Goal: Navigation & Orientation: Find specific page/section

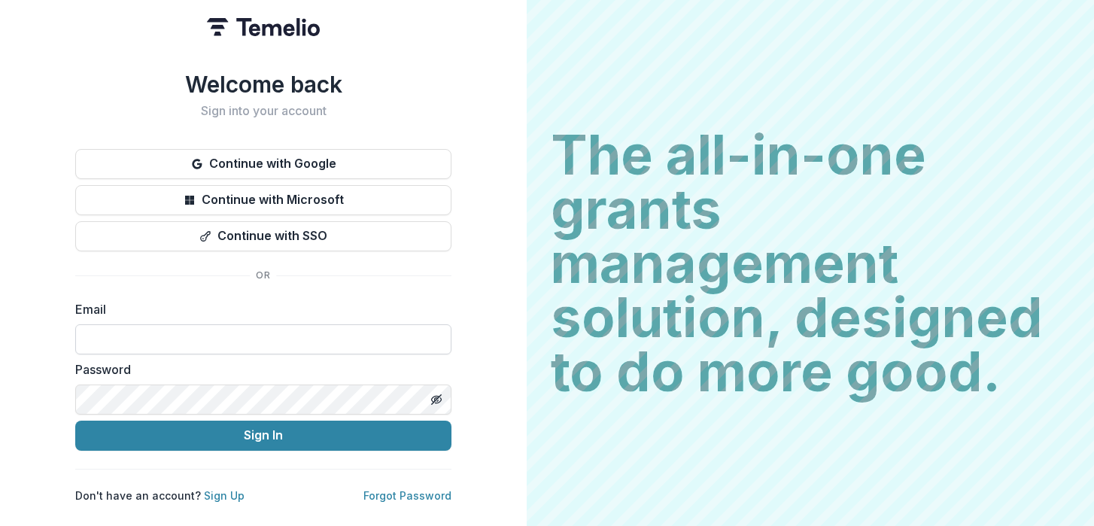
click at [274, 332] on input at bounding box center [263, 339] width 376 height 30
type input "**********"
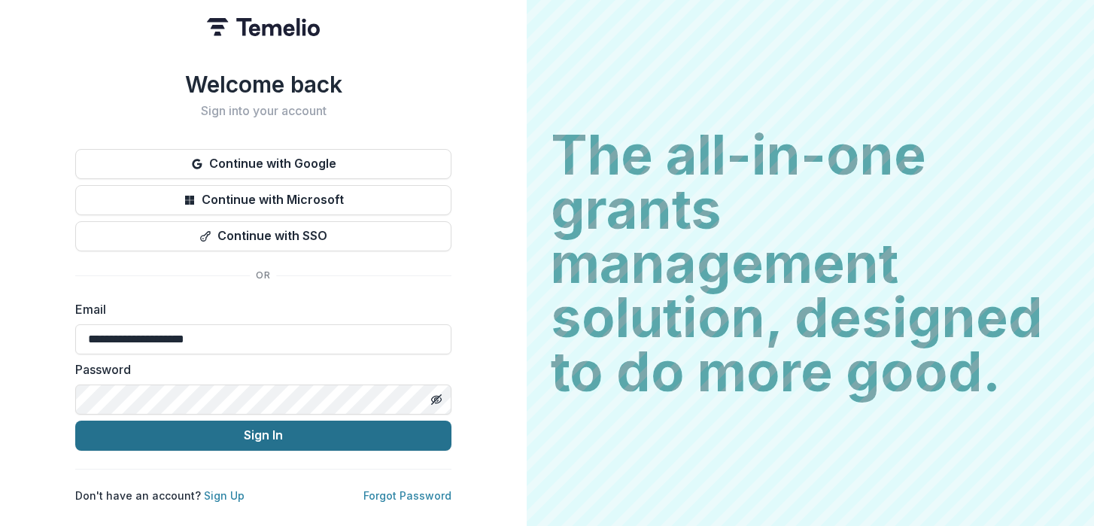
click at [236, 433] on button "Sign In" at bounding box center [263, 436] width 376 height 30
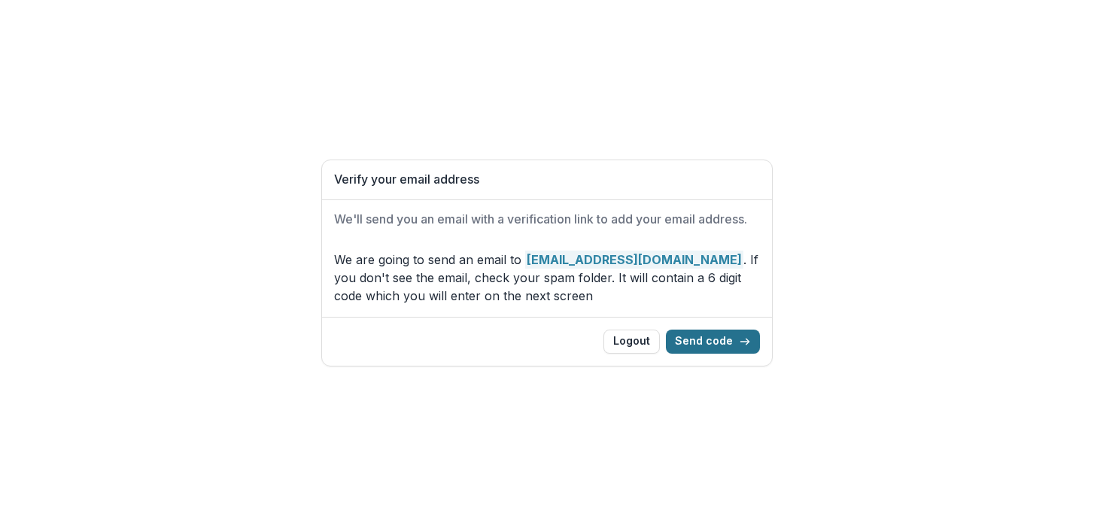
click at [705, 341] on button "Send code" at bounding box center [713, 342] width 94 height 24
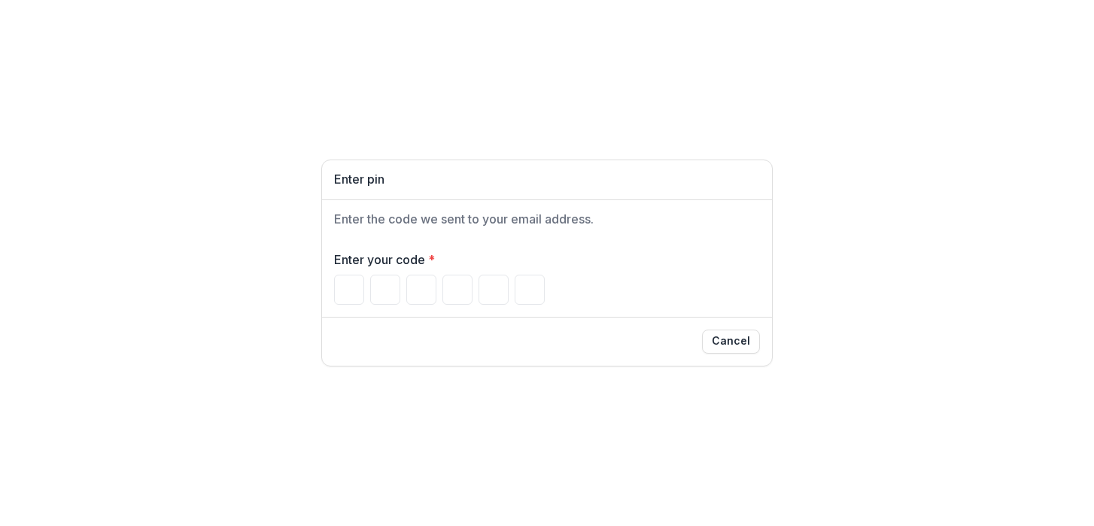
paste input "******"
type input "*"
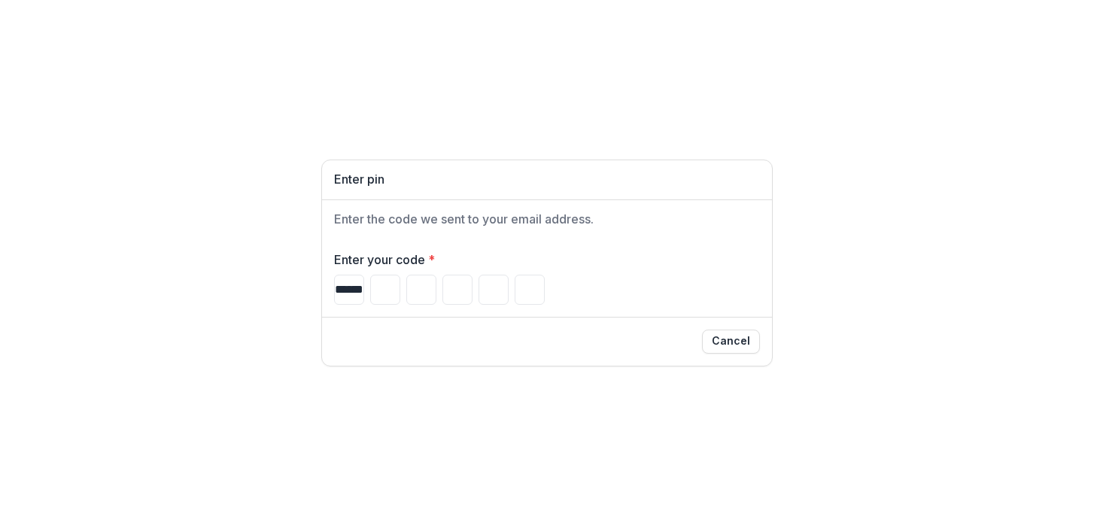
type input "*"
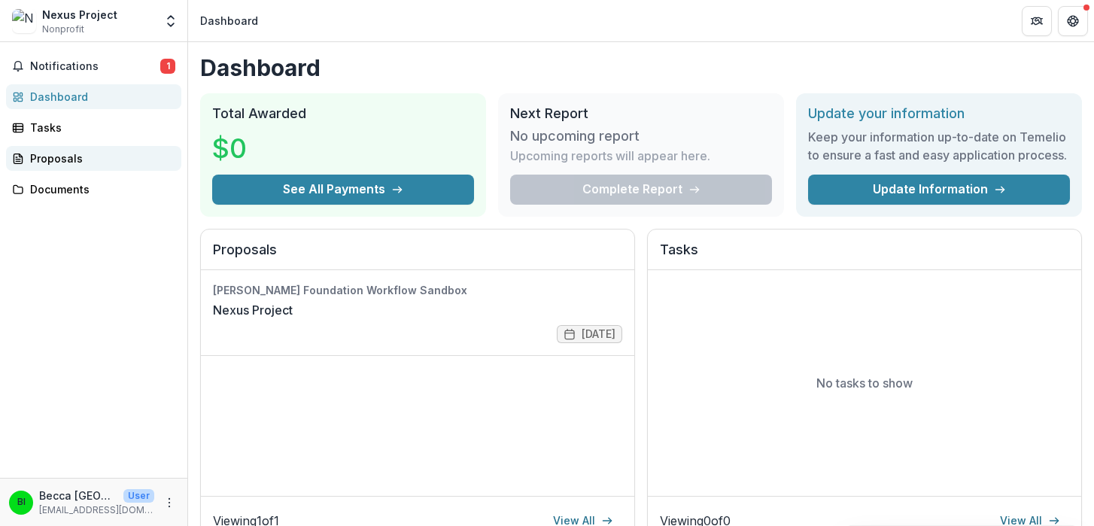
click at [59, 159] on div "Proposals" at bounding box center [99, 158] width 139 height 16
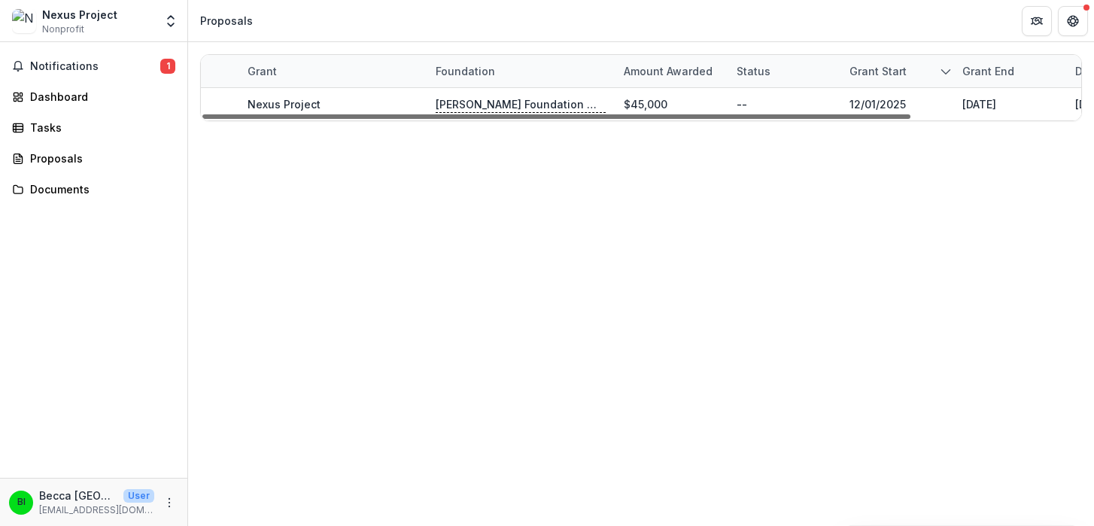
drag, startPoint x: 525, startPoint y: 116, endPoint x: 455, endPoint y: 79, distance: 79.1
click at [455, 114] on div at bounding box center [556, 116] width 708 height 5
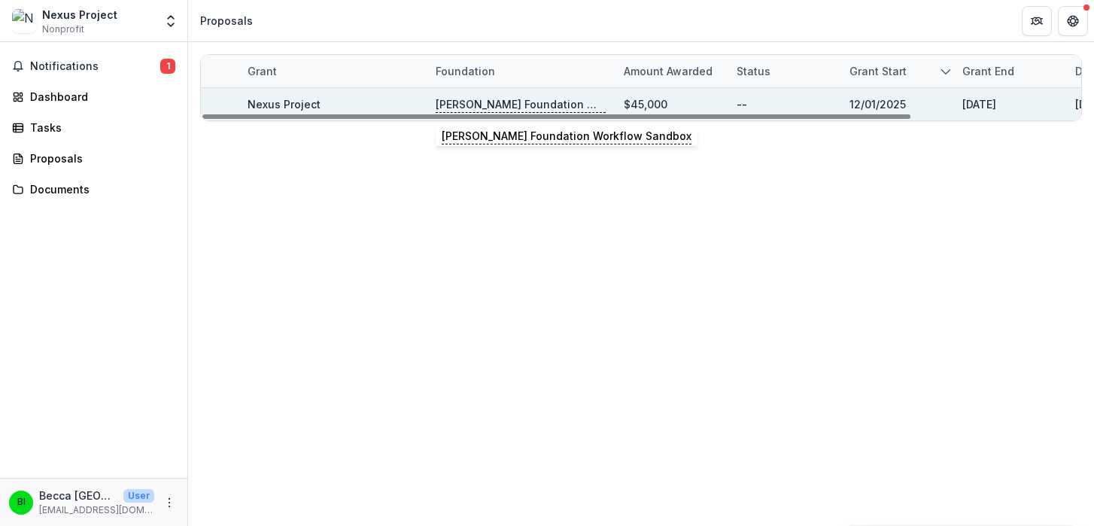
click at [497, 102] on p "[PERSON_NAME] Foundation Workflow Sandbox" at bounding box center [521, 104] width 170 height 17
click at [305, 102] on link "Nexus Project" at bounding box center [284, 104] width 73 height 13
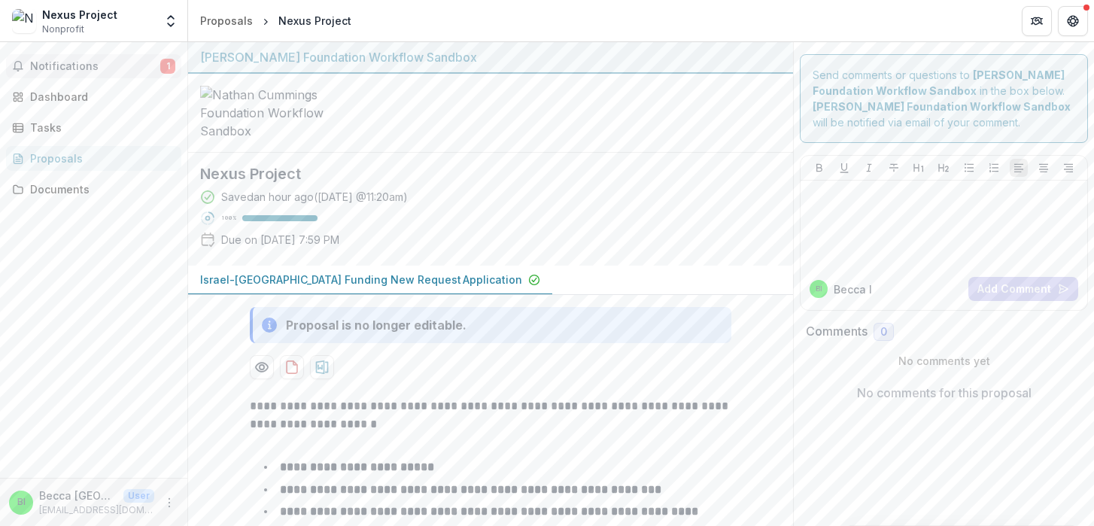
click at [77, 62] on span "Notifications" at bounding box center [95, 66] width 130 height 13
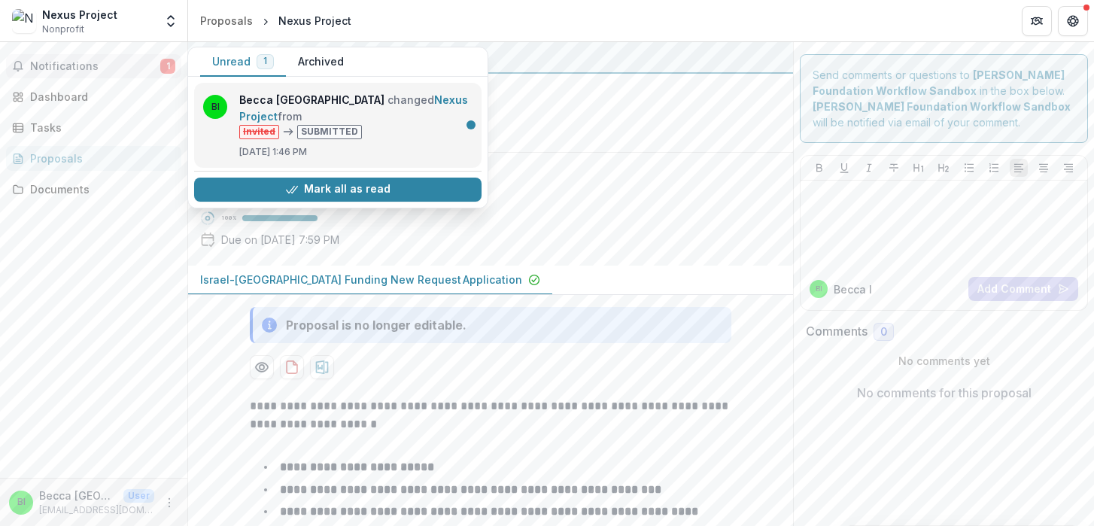
click at [381, 123] on link "Nexus Project" at bounding box center [353, 107] width 229 height 29
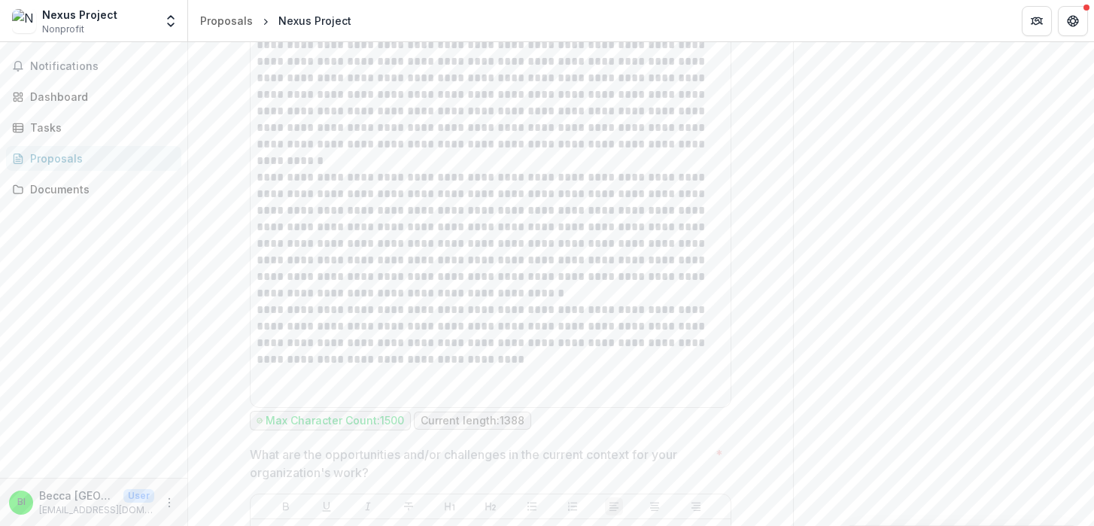
scroll to position [2946, 0]
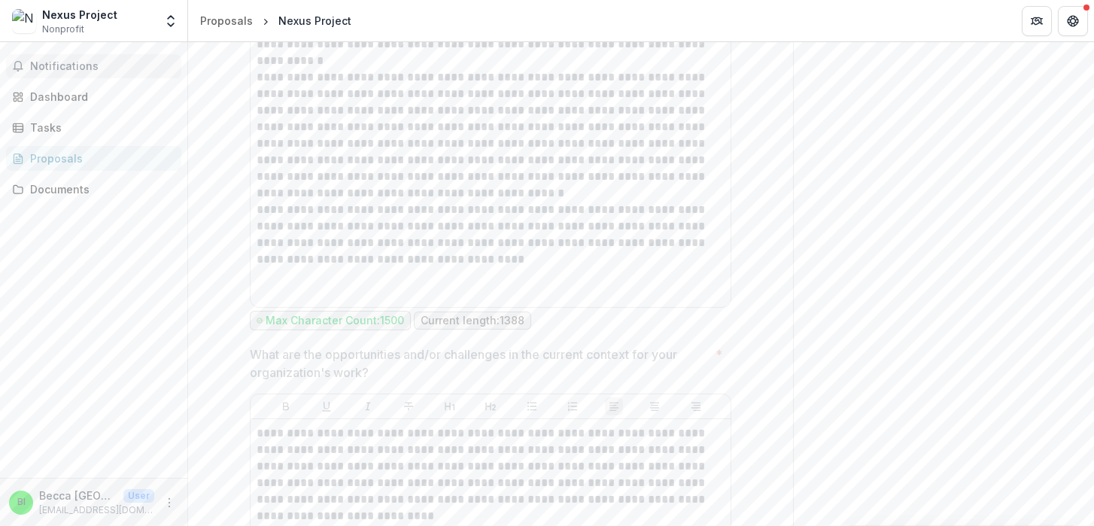
click at [61, 64] on span "Notifications" at bounding box center [102, 66] width 145 height 13
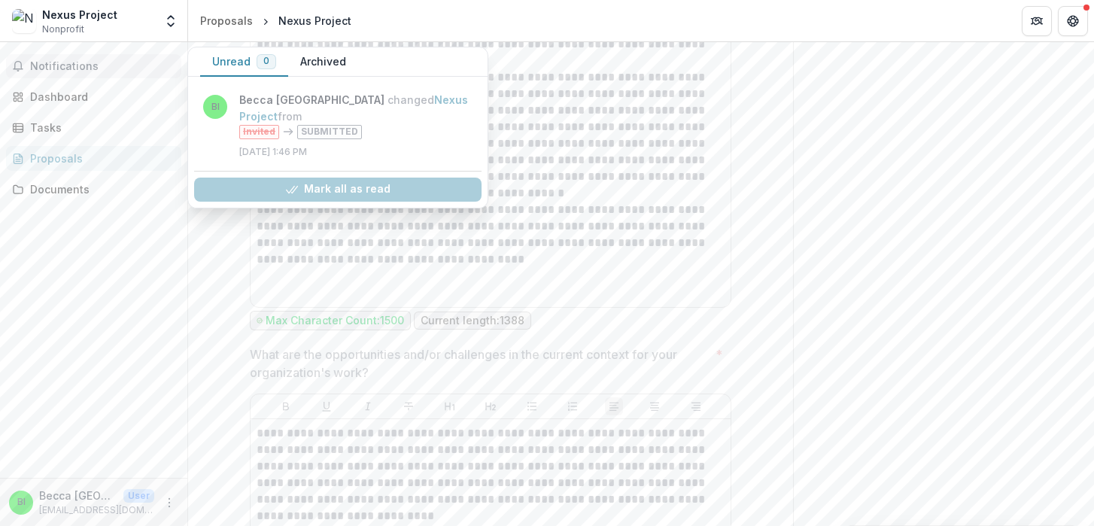
click at [61, 64] on span "Notifications" at bounding box center [102, 66] width 145 height 13
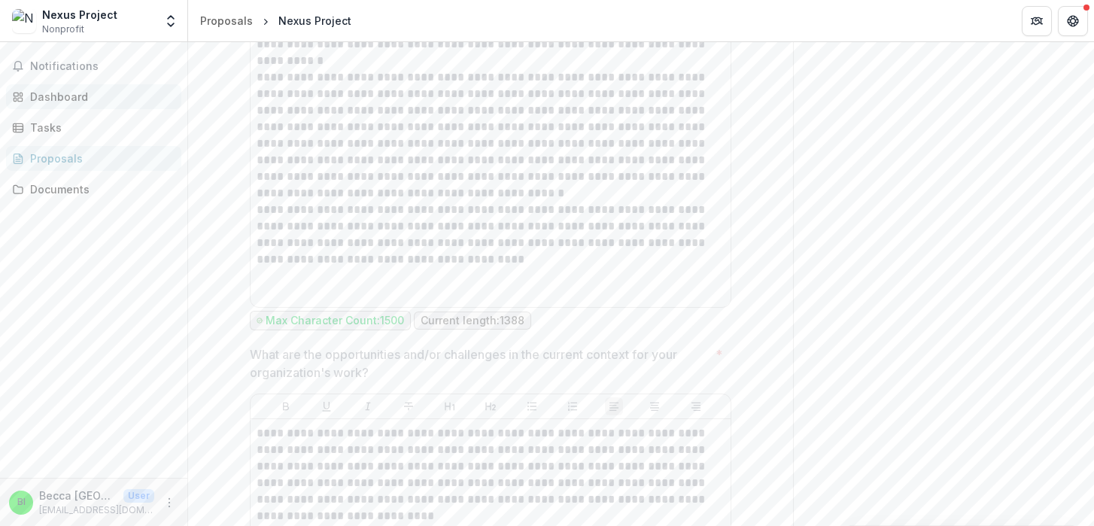
click at [56, 89] on div "Dashboard" at bounding box center [99, 97] width 139 height 16
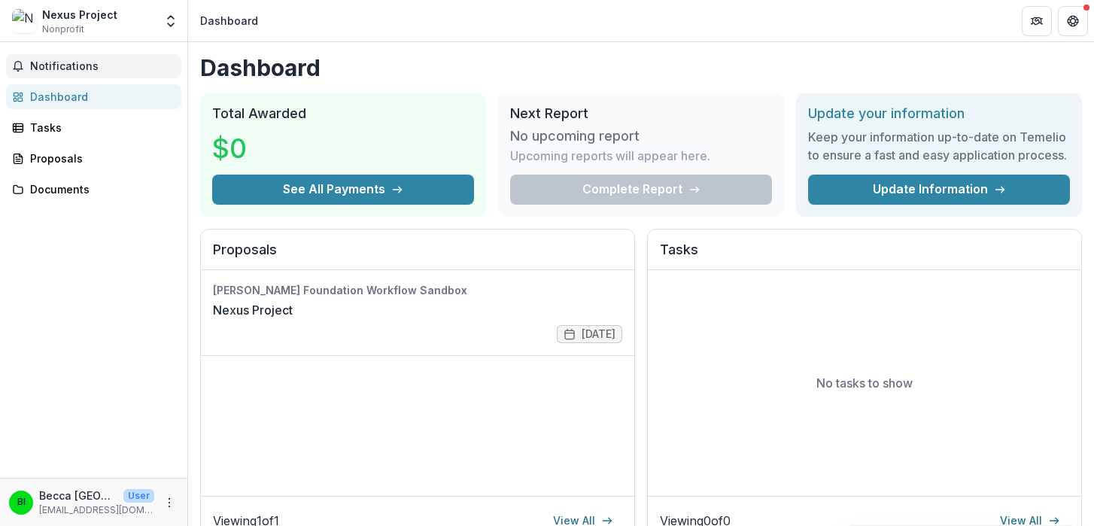
click at [95, 69] on span "Notifications" at bounding box center [102, 66] width 145 height 13
click at [62, 157] on div "Proposals" at bounding box center [99, 158] width 139 height 16
